Goal: Task Accomplishment & Management: Use online tool/utility

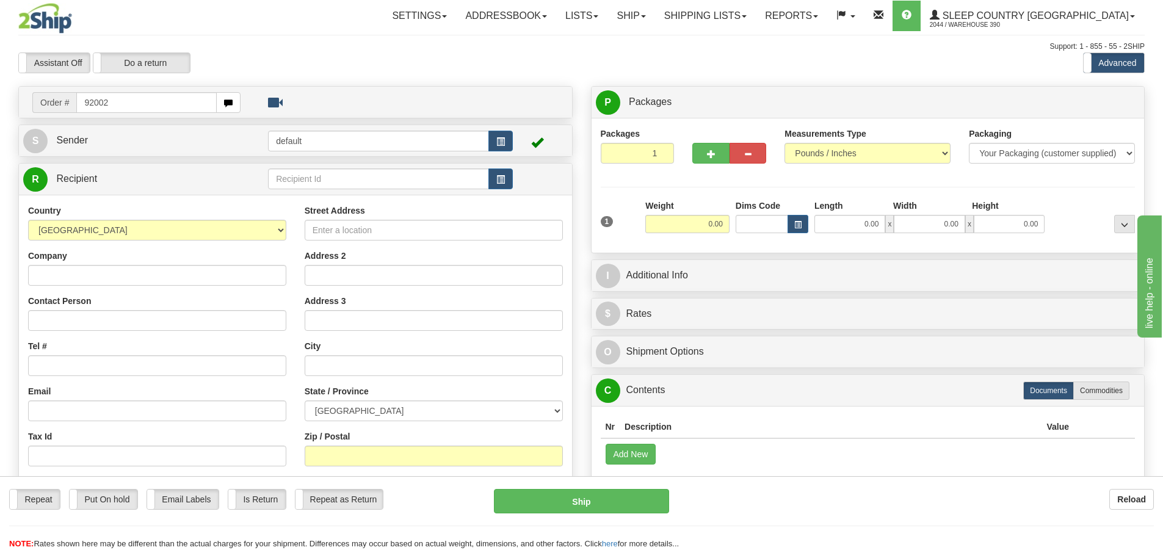
click at [92, 104] on input "92002" at bounding box center [146, 102] width 140 height 21
click at [107, 106] on input "9002" at bounding box center [146, 102] width 140 height 21
type input "9002I119992"
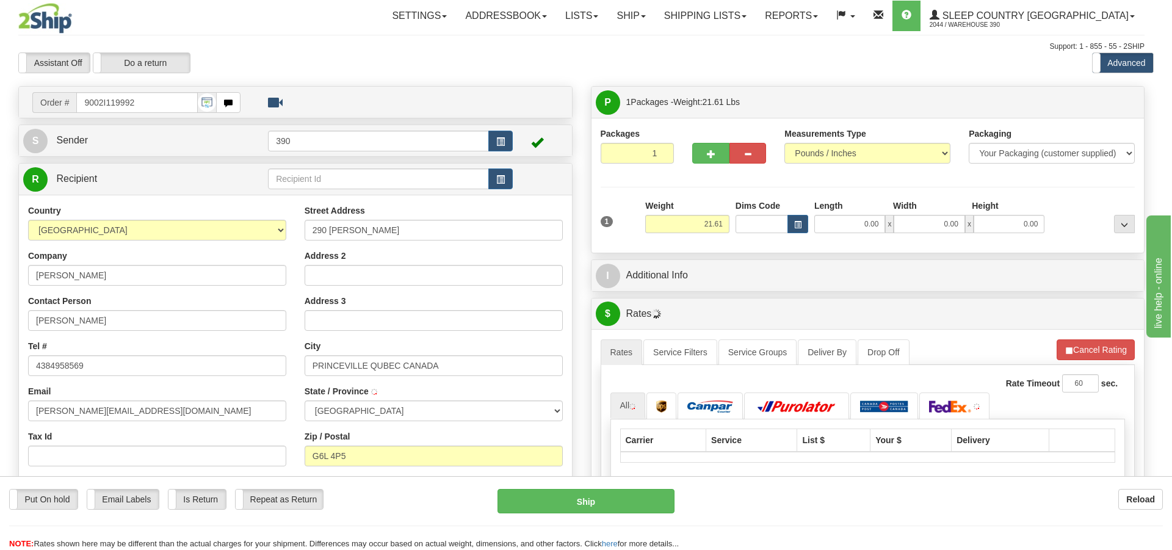
type input "PRINCEVILLE"
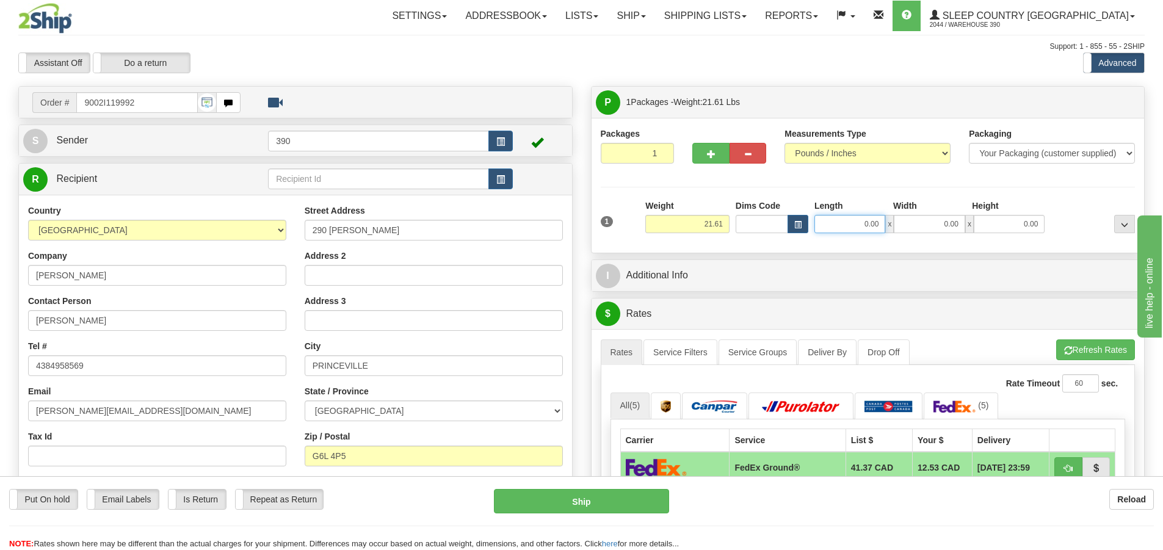
click at [838, 226] on input "0.00" at bounding box center [849, 224] width 71 height 18
type input "10.00"
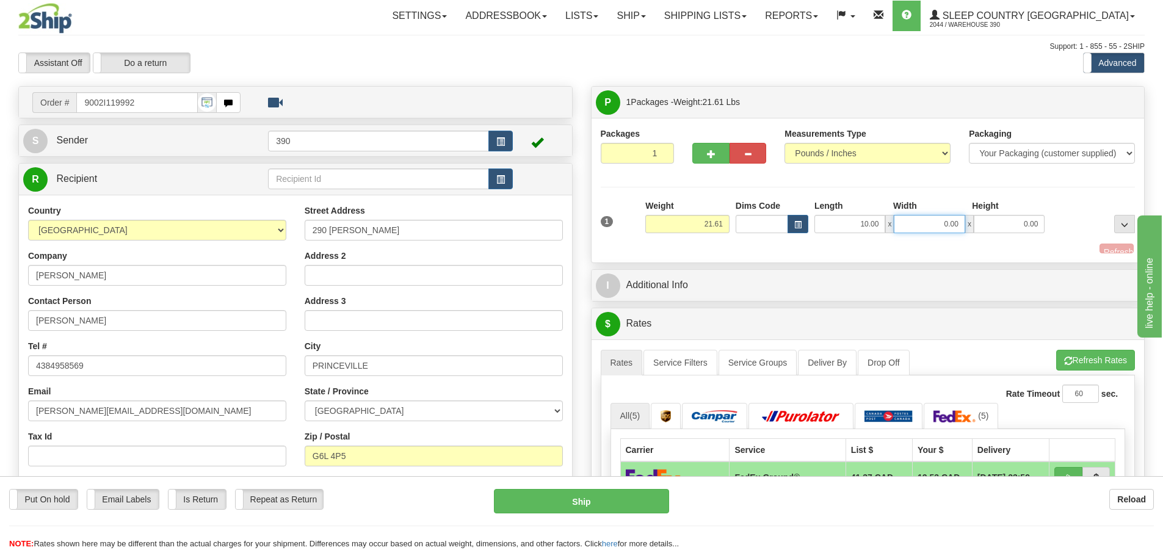
click at [944, 225] on input "0.00" at bounding box center [929, 224] width 71 height 18
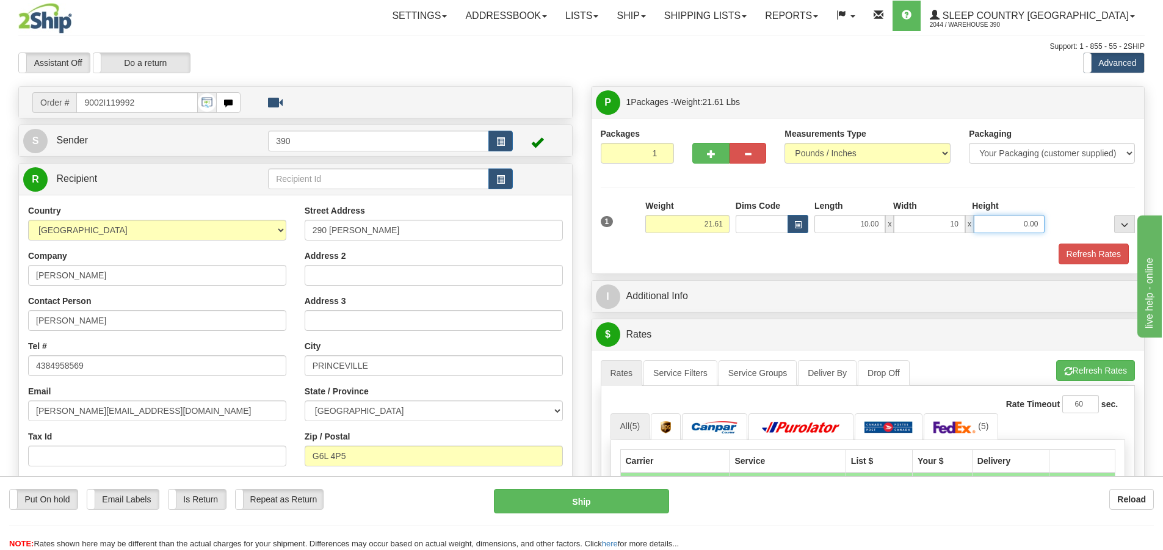
type input "10.00"
click at [1024, 222] on input "0.00" at bounding box center [1009, 224] width 71 height 18
type input "20.00"
click at [1090, 252] on button "Refresh Rates" at bounding box center [1094, 254] width 70 height 21
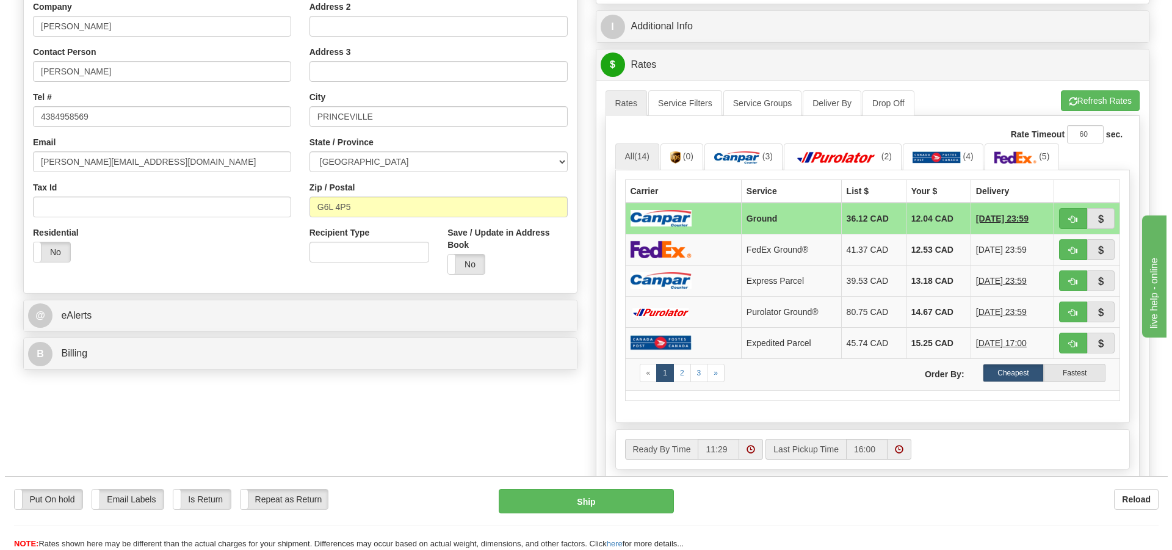
scroll to position [305, 0]
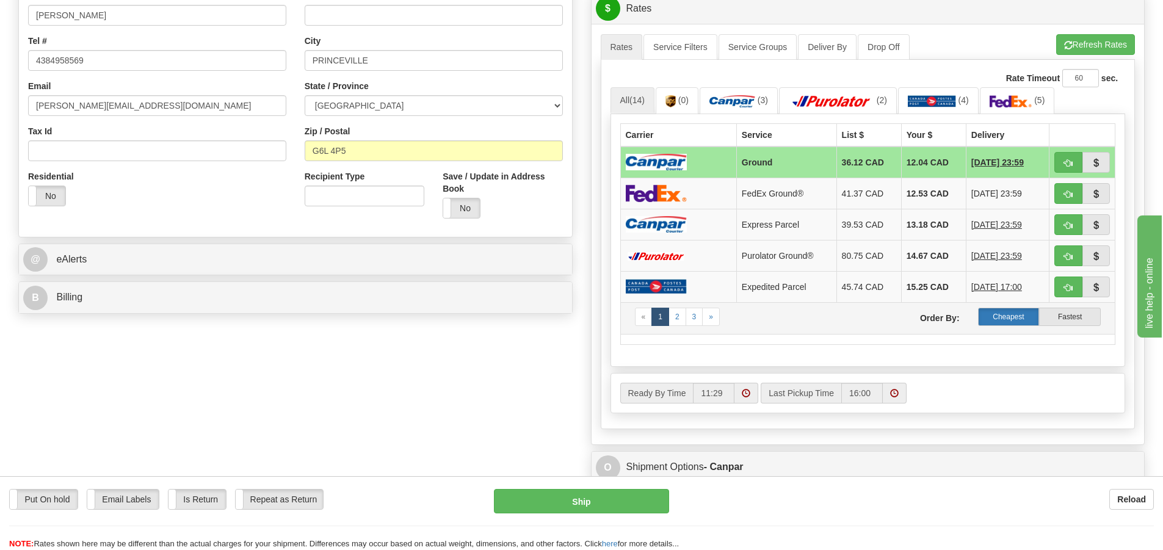
click at [1016, 316] on label "Cheapest" at bounding box center [1009, 317] width 62 height 18
click at [581, 499] on button "Ship" at bounding box center [581, 501] width 175 height 24
type input "1"
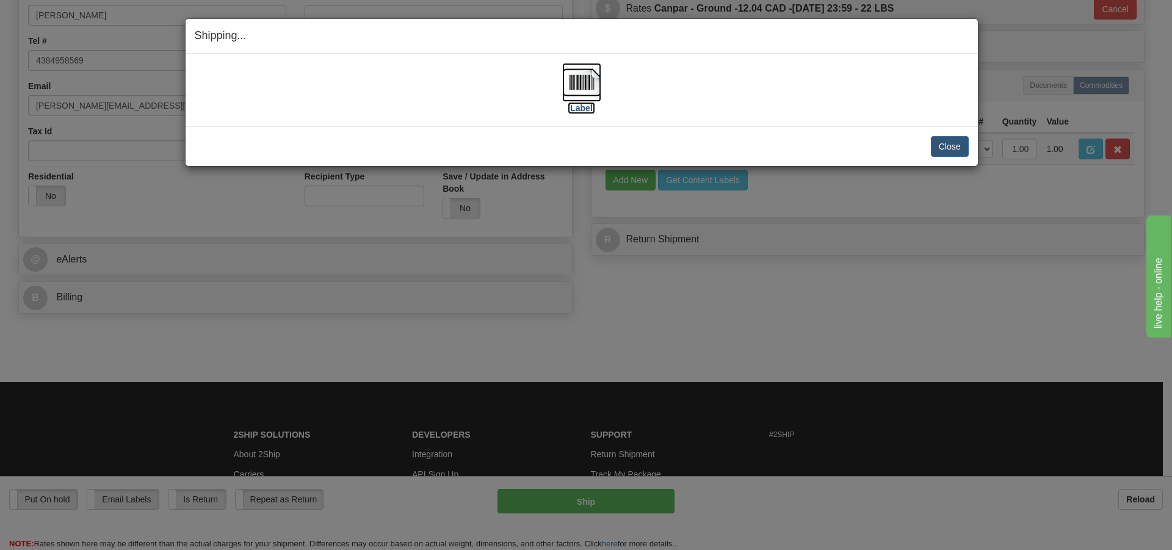
click at [585, 82] on img at bounding box center [581, 82] width 39 height 39
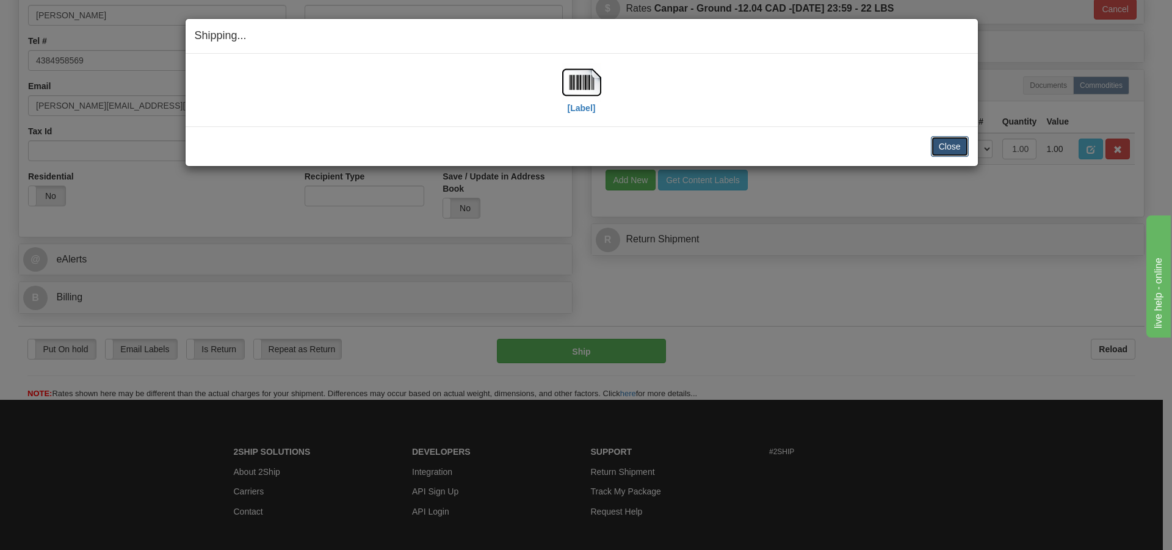
click at [943, 150] on button "Close" at bounding box center [950, 146] width 38 height 21
